Goal: Information Seeking & Learning: Check status

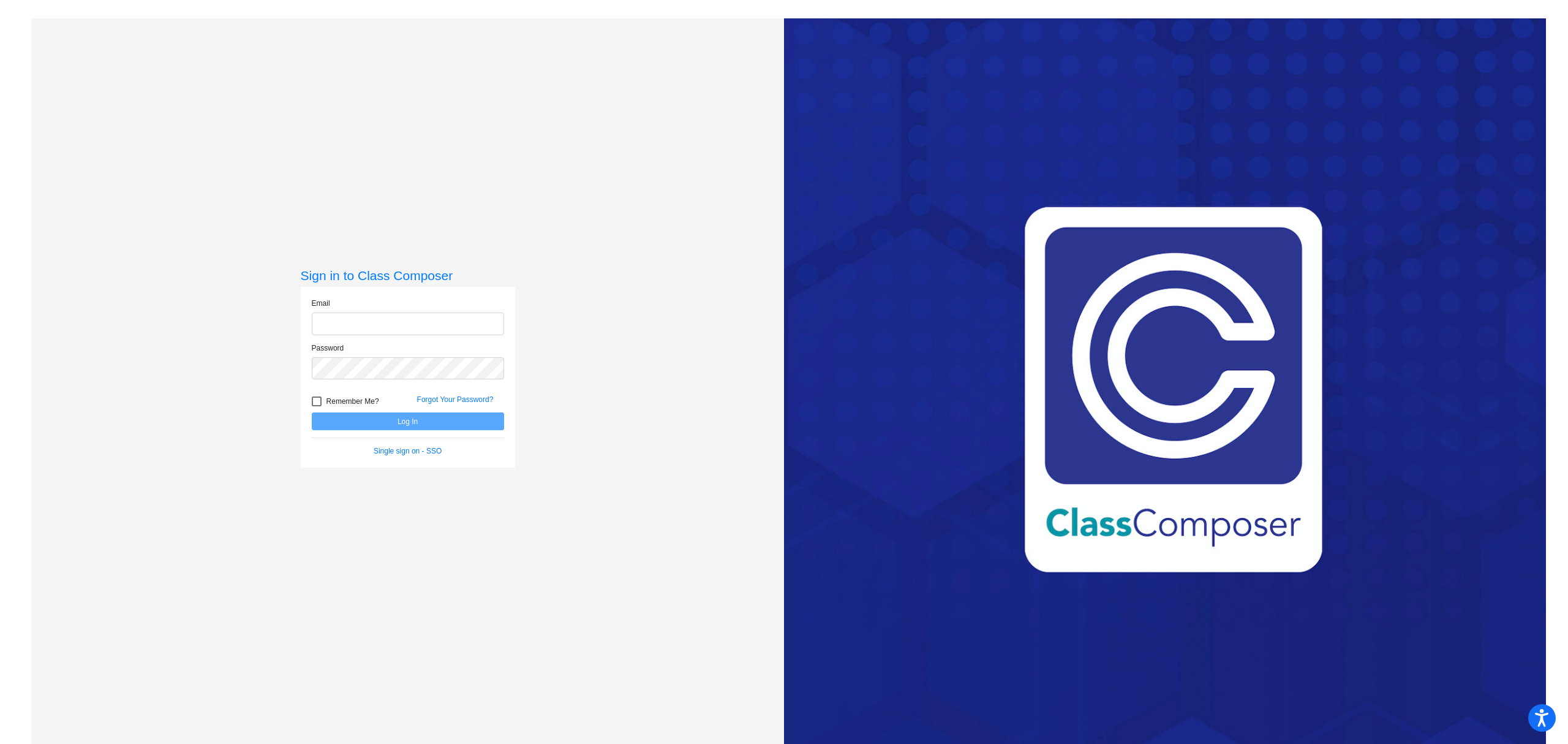
type input "[EMAIL_ADDRESS][PERSON_NAME][DOMAIN_NAME]"
click at [364, 429] on button "Log In" at bounding box center [408, 422] width 192 height 18
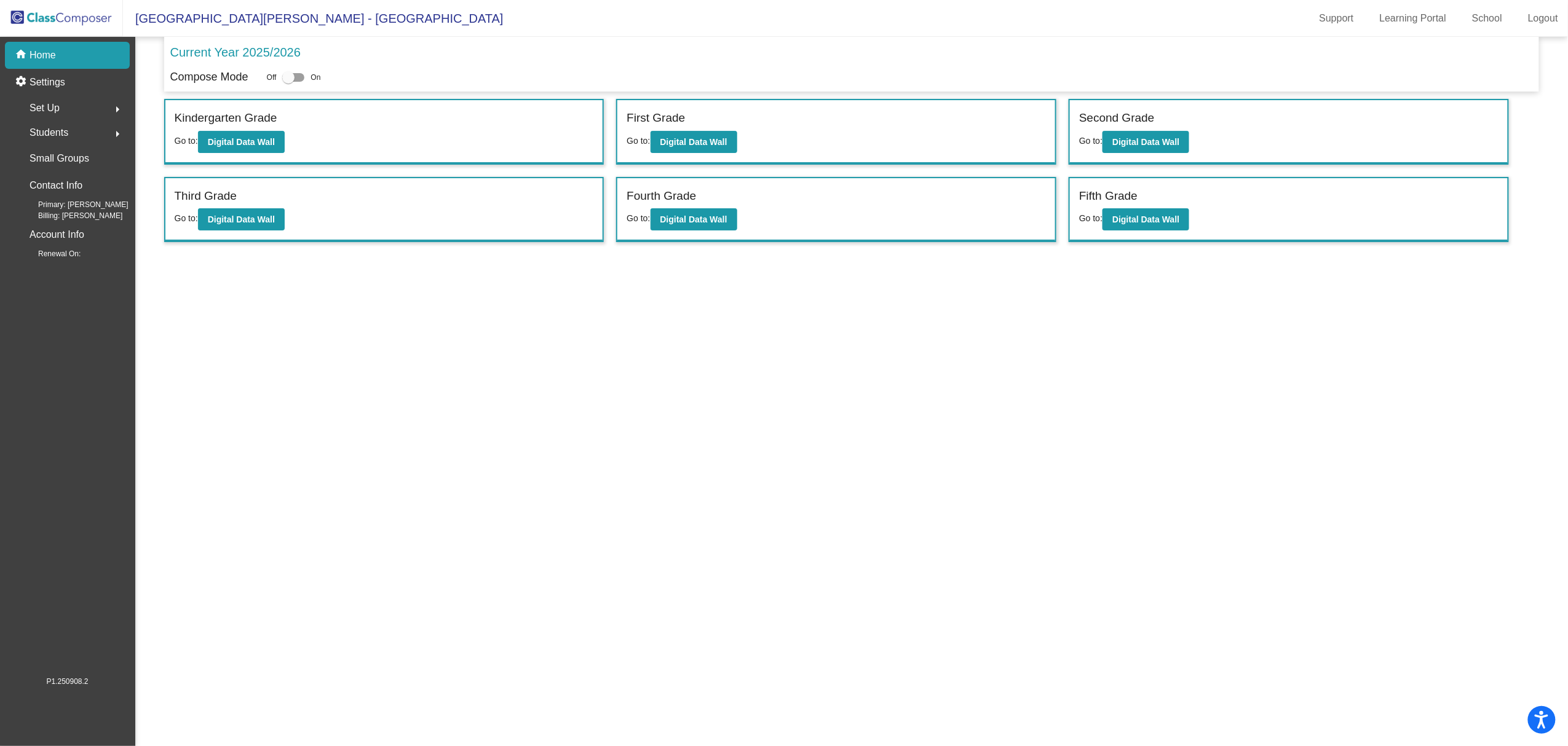
click at [241, 47] on p "Current Year 2025/2026" at bounding box center [235, 52] width 130 height 19
click at [264, 51] on p "Current Year 2025/2026" at bounding box center [235, 52] width 130 height 19
click at [249, 58] on p "Current Year 2025/2026" at bounding box center [235, 52] width 130 height 19
click at [110, 103] on mat-icon "arrow_right" at bounding box center [117, 110] width 15 height 15
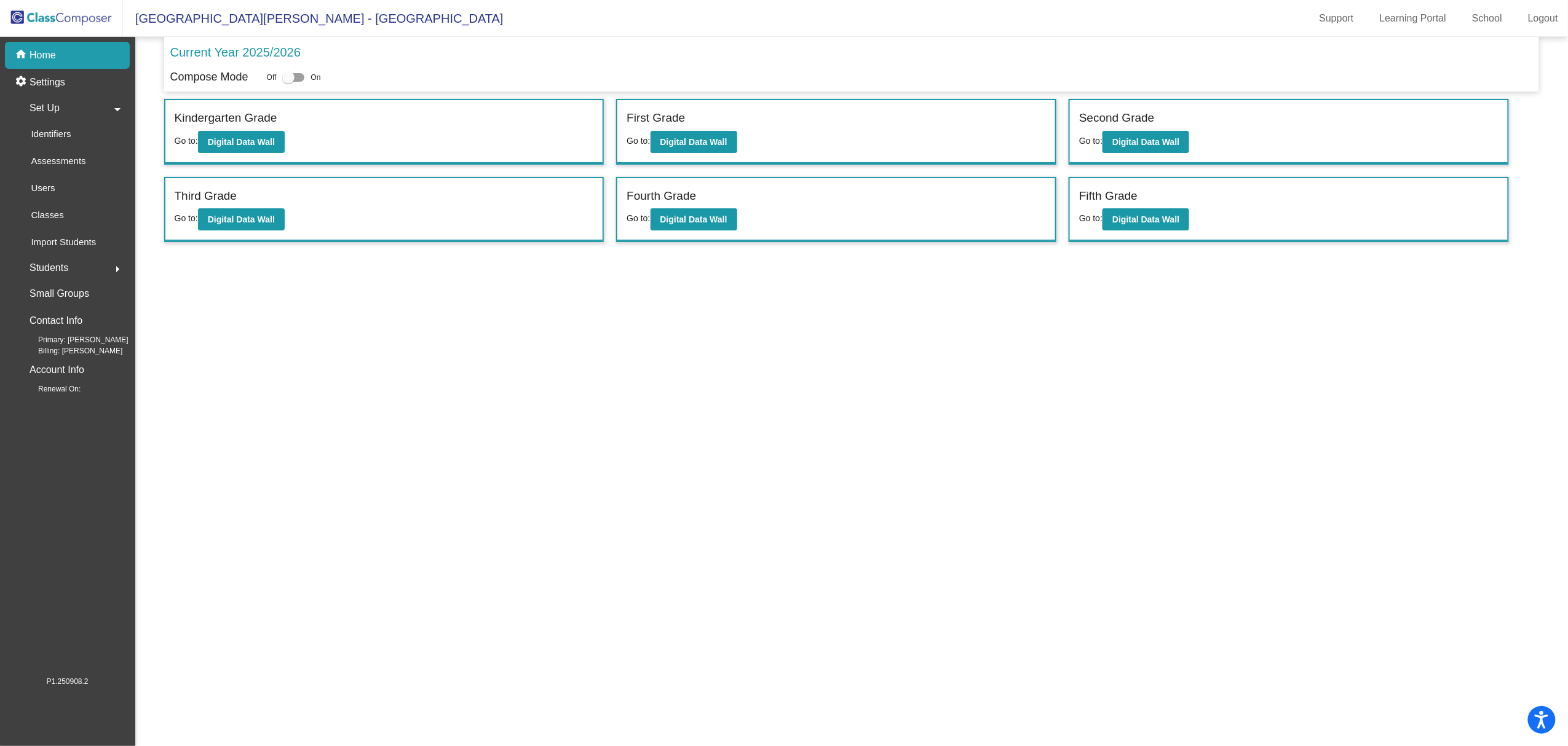
click at [111, 103] on mat-icon "arrow_drop_down" at bounding box center [117, 110] width 15 height 15
click at [1135, 215] on b "Digital Data Wall" at bounding box center [1146, 219] width 67 height 10
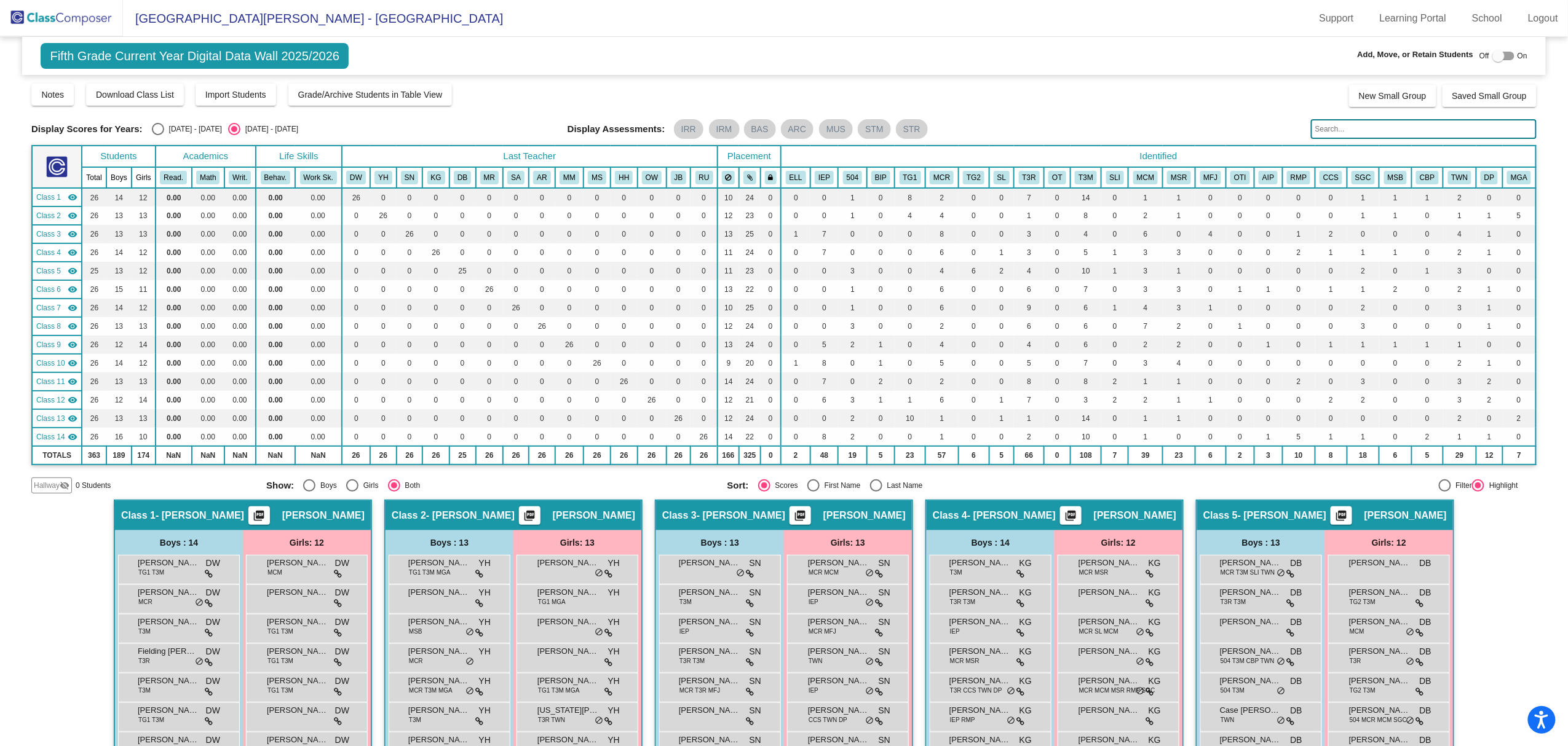
click at [178, 122] on div "Display Scores for Years: [DATE] - [DATE] [DATE] - [DATE] Display Assessments: …" at bounding box center [783, 129] width 1505 height 20
click at [164, 129] on div "[DATE] - [DATE]" at bounding box center [193, 129] width 58 height 11
click at [158, 135] on input "[DATE] - [DATE]" at bounding box center [157, 135] width 1 height 1
radio input "true"
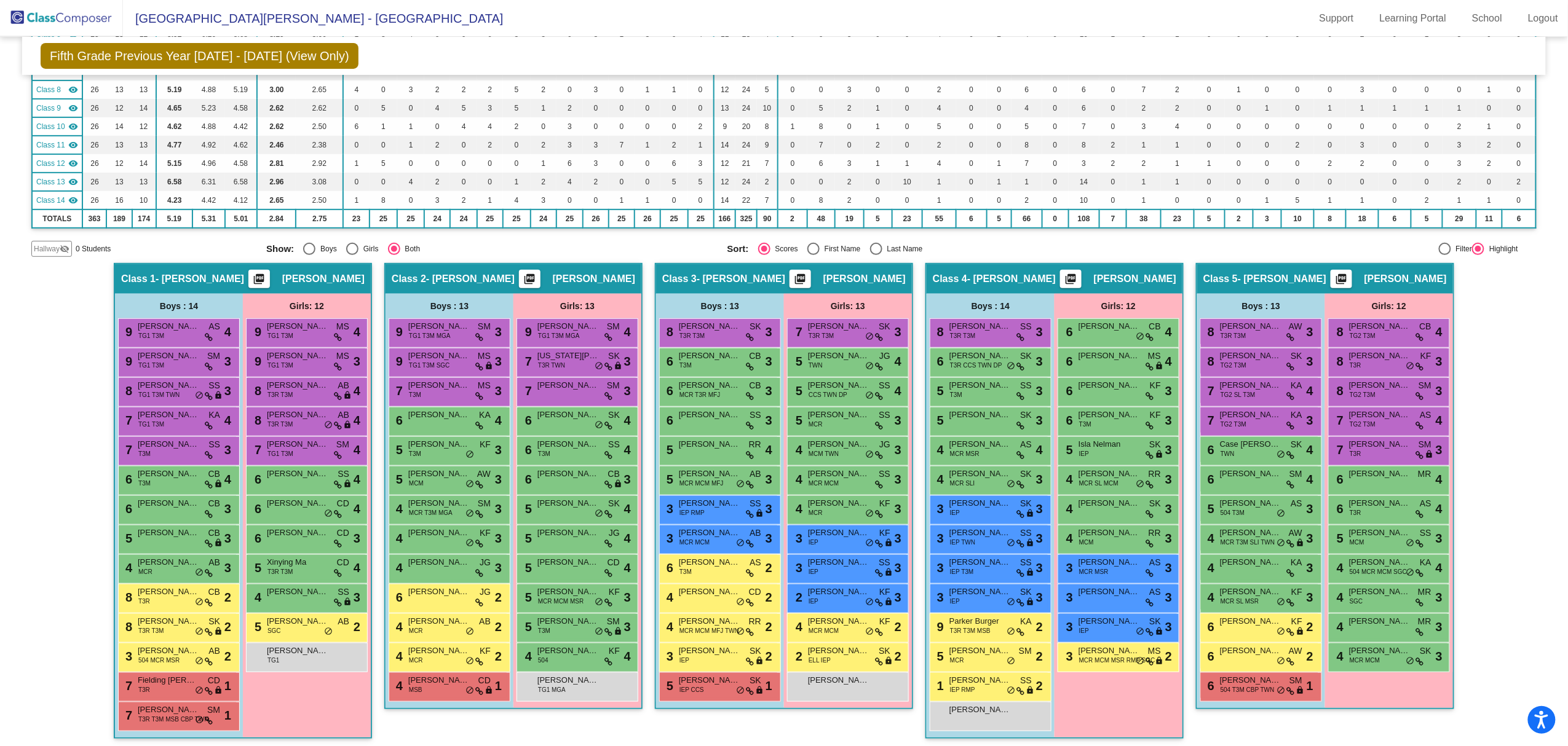
scroll to position [316, 0]
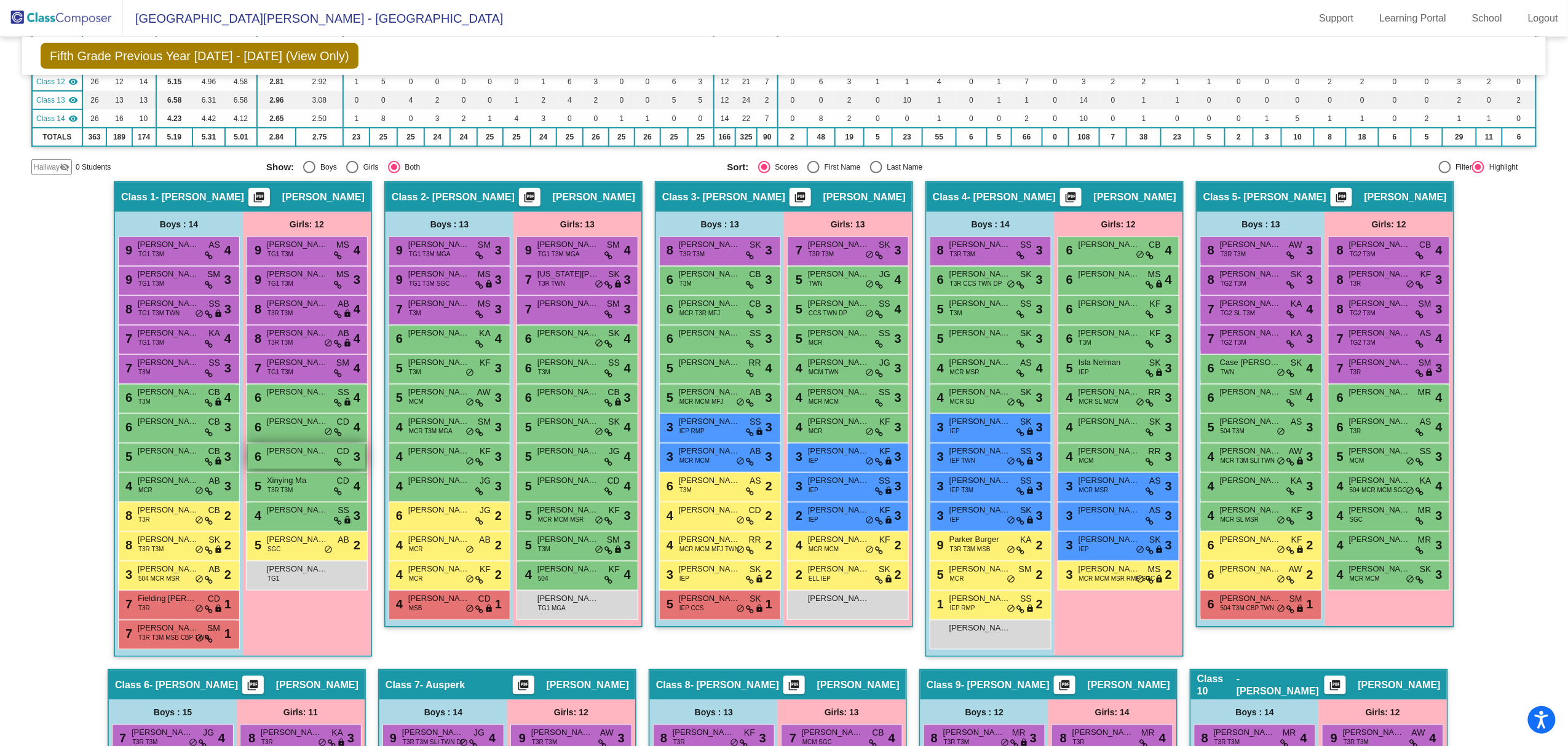
click at [281, 458] on div "6 [PERSON_NAME] CD lock do_not_disturb_alt 3" at bounding box center [307, 456] width 118 height 25
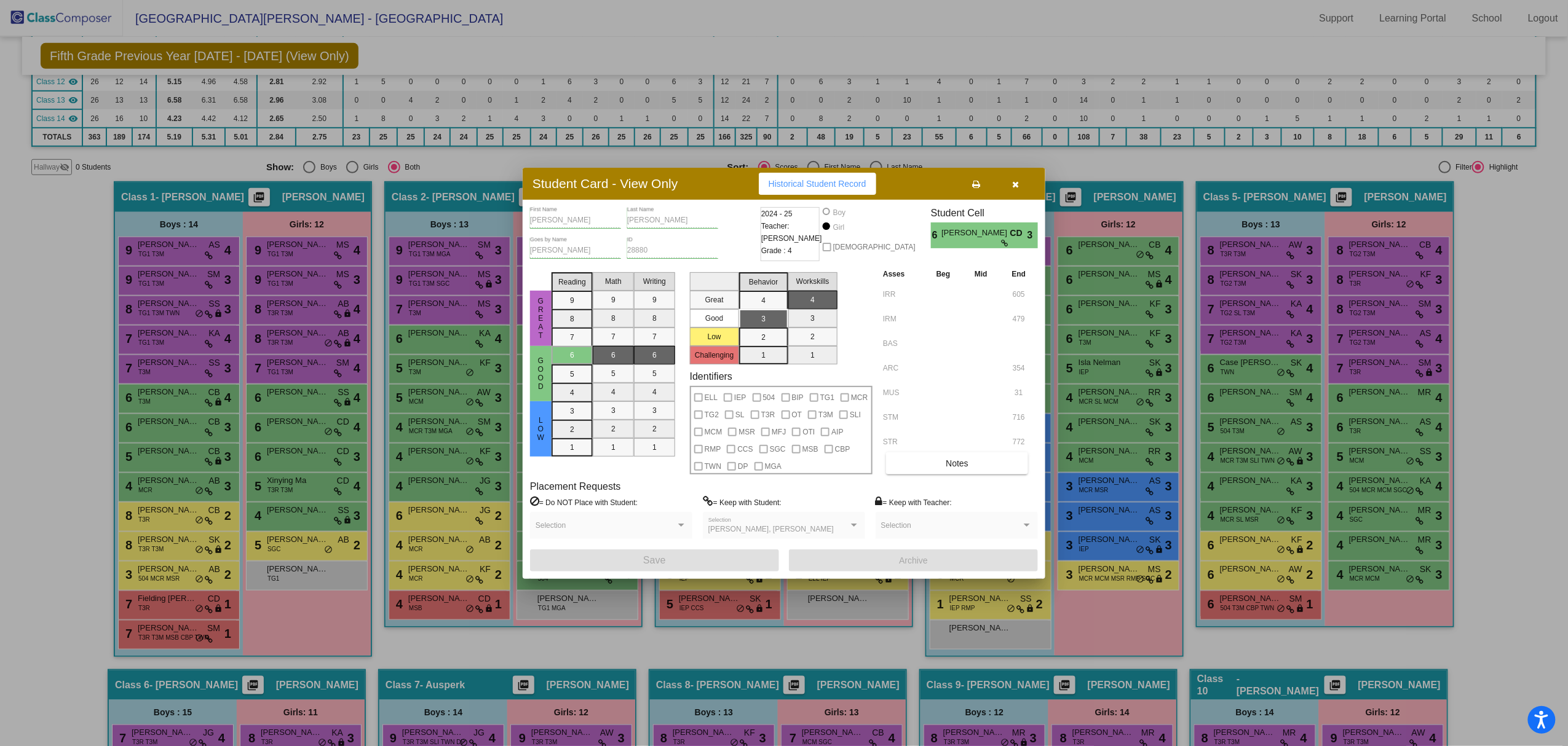
click at [835, 187] on span "Historical Student Record" at bounding box center [817, 184] width 97 height 10
click at [1025, 186] on button "button" at bounding box center [1016, 183] width 39 height 22
